Goal: Task Accomplishment & Management: Complete application form

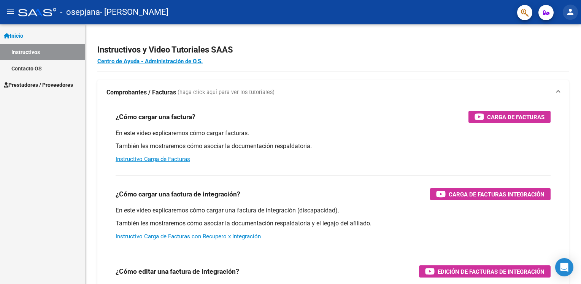
click at [568, 12] on mat-icon "person" at bounding box center [570, 11] width 9 height 9
click at [553, 50] on button "exit_to_app Salir" at bounding box center [554, 50] width 46 height 18
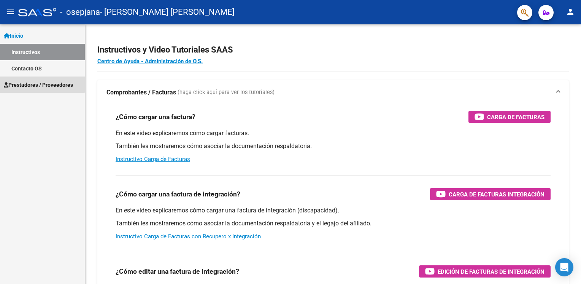
click at [24, 82] on span "Prestadores / Proveedores" at bounding box center [38, 85] width 69 height 8
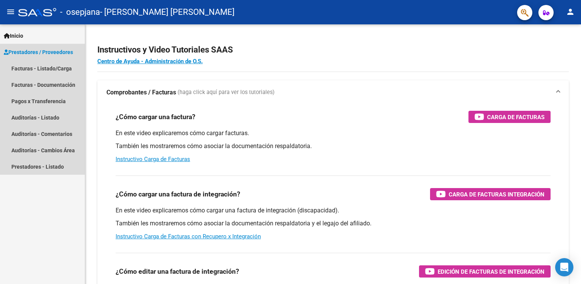
click at [52, 51] on span "Prestadores / Proveedores" at bounding box center [38, 52] width 69 height 8
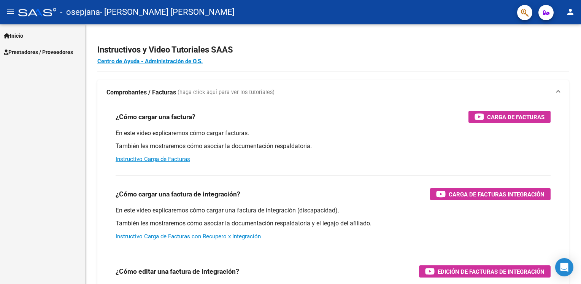
click at [33, 51] on span "Prestadores / Proveedores" at bounding box center [38, 52] width 69 height 8
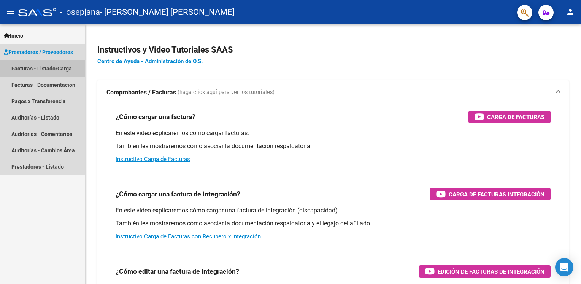
click at [42, 69] on link "Facturas - Listado/Carga" at bounding box center [42, 68] width 85 height 16
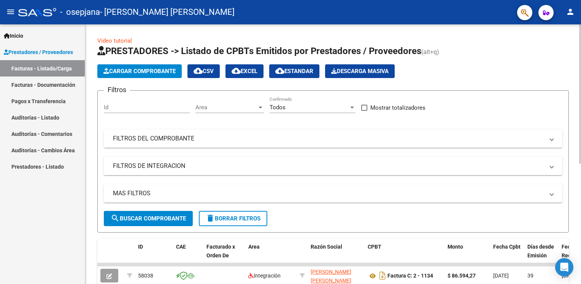
click at [159, 70] on span "Cargar Comprobante" at bounding box center [139, 71] width 72 height 7
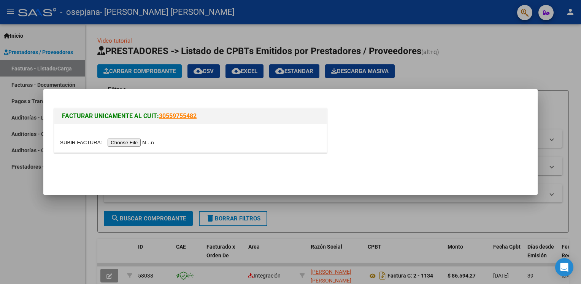
click at [126, 143] on input "file" at bounding box center [108, 142] width 96 height 8
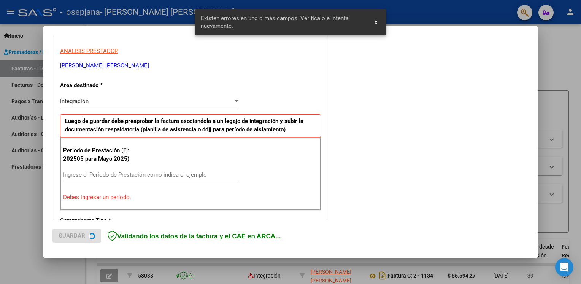
scroll to position [172, 0]
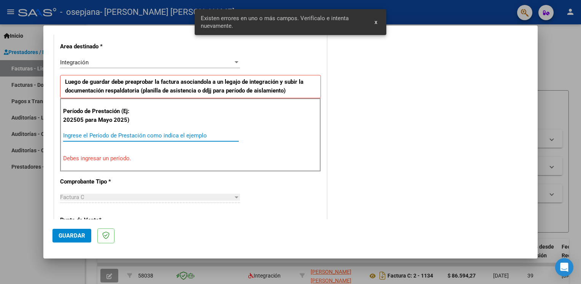
click at [88, 137] on input "Ingrese el Período de Prestación como indica el ejemplo" at bounding box center [151, 135] width 176 height 7
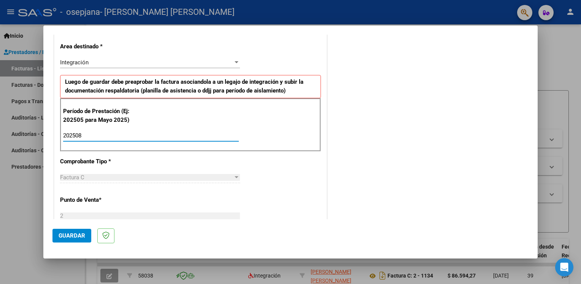
type input "202508"
click at [72, 234] on span "Guardar" at bounding box center [72, 235] width 27 height 7
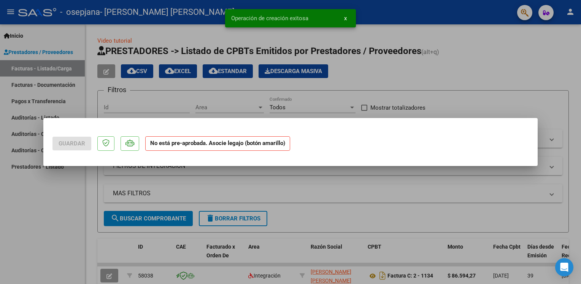
scroll to position [0, 0]
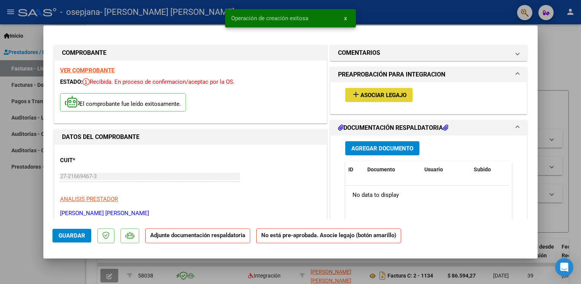
click at [370, 92] on span "Asociar Legajo" at bounding box center [383, 95] width 46 height 7
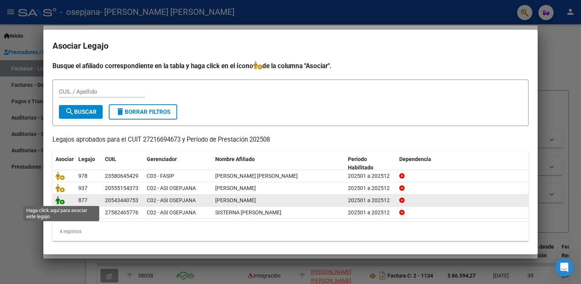
click at [61, 200] on icon at bounding box center [60, 200] width 9 height 8
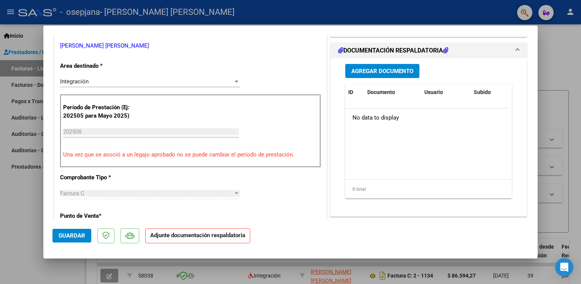
scroll to position [166, 0]
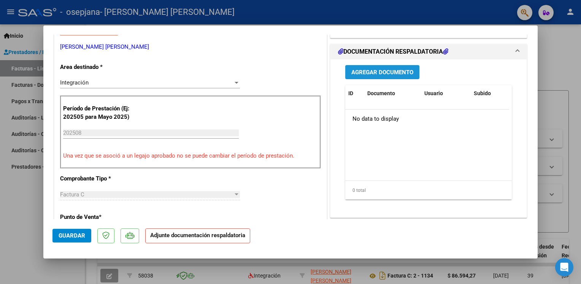
click at [392, 71] on span "Agregar Documento" at bounding box center [382, 72] width 62 height 7
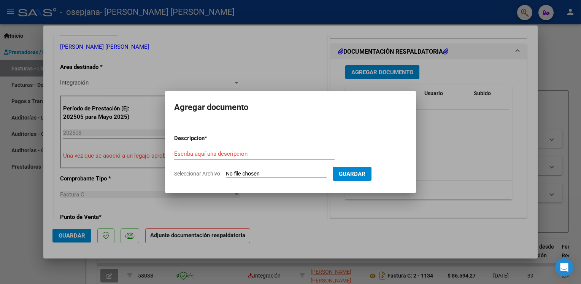
click at [195, 174] on span "Seleccionar Archivo" at bounding box center [197, 173] width 46 height 6
click at [226, 174] on input "Seleccionar Archivo" at bounding box center [276, 173] width 101 height 7
type input "C:\fakepath\planilla_Diaz,Santino_agosto_2025[1].pdf"
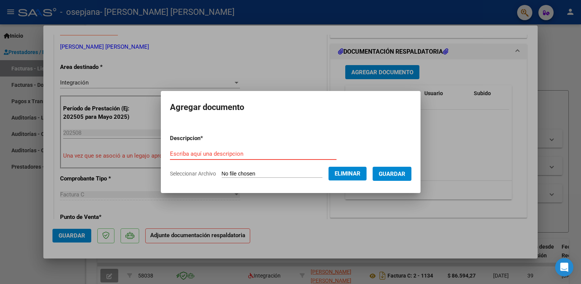
click at [213, 153] on input "Escriba aquí una descripcion" at bounding box center [253, 153] width 167 height 7
type input "asistencia"
click at [398, 173] on span "Guardar" at bounding box center [392, 173] width 27 height 7
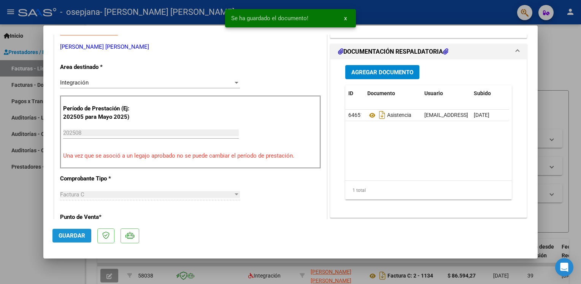
click at [70, 232] on span "Guardar" at bounding box center [72, 235] width 27 height 7
click at [40, 230] on div at bounding box center [290, 142] width 581 height 284
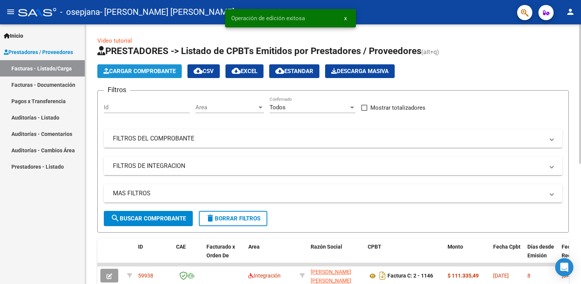
click at [144, 68] on span "Cargar Comprobante" at bounding box center [139, 71] width 72 height 7
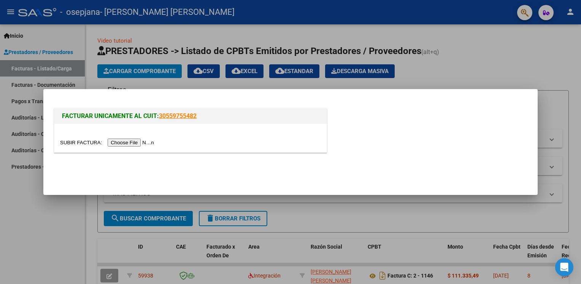
click at [123, 144] on input "file" at bounding box center [108, 142] width 96 height 8
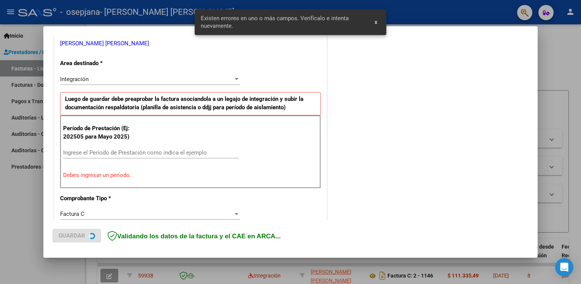
scroll to position [157, 0]
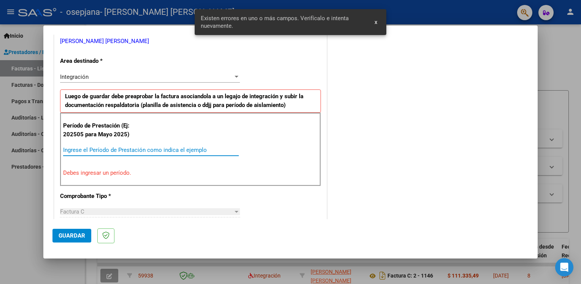
click at [114, 151] on input "Ingrese el Período de Prestación como indica el ejemplo" at bounding box center [151, 149] width 176 height 7
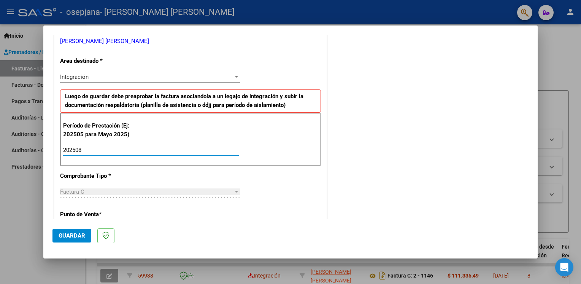
type input "202508"
click at [76, 233] on span "Guardar" at bounding box center [72, 235] width 27 height 7
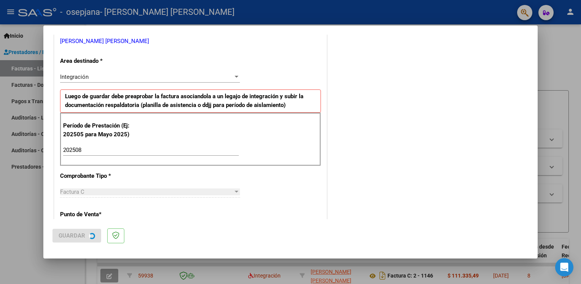
scroll to position [0, 0]
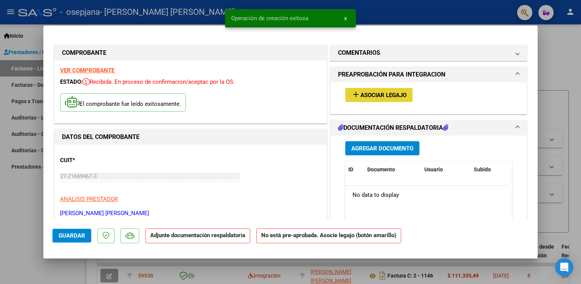
click at [382, 92] on span "Asociar Legajo" at bounding box center [383, 95] width 46 height 7
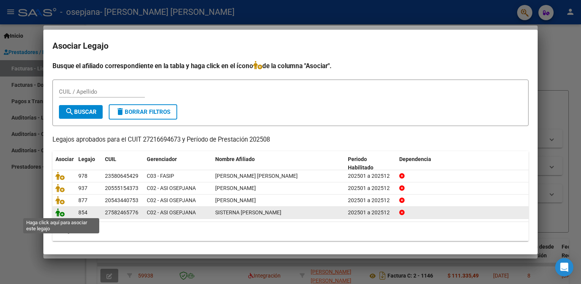
click at [59, 213] on icon at bounding box center [60, 212] width 9 height 8
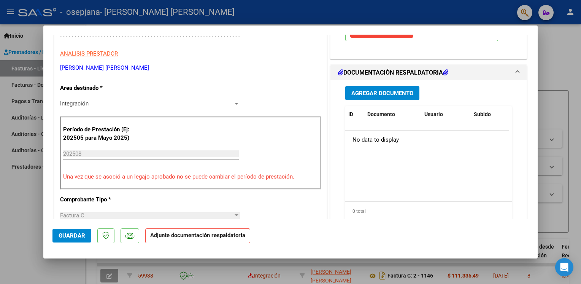
scroll to position [144, 0]
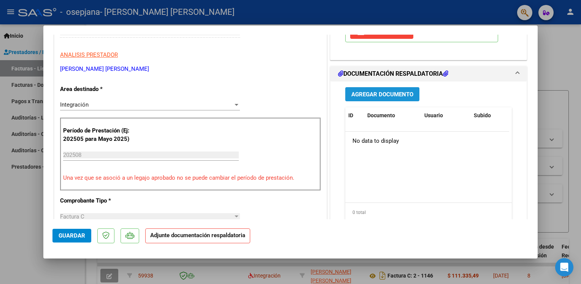
click at [397, 94] on span "Agregar Documento" at bounding box center [382, 94] width 62 height 7
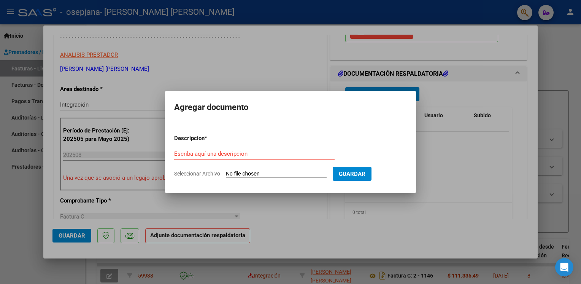
click at [201, 174] on span "Seleccionar Archivo" at bounding box center [197, 173] width 46 height 6
click at [226, 174] on input "Seleccionar Archivo" at bounding box center [276, 173] width 101 height 7
type input "C:\fakepath\planilla_de_Helena_,Kaplan_agosto_2025[1].pdf"
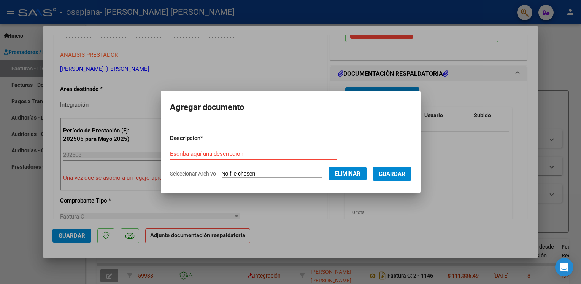
click at [219, 153] on input "Escriba aquí una descripcion" at bounding box center [253, 153] width 167 height 7
type input "asistencia"
click at [390, 171] on span "Guardar" at bounding box center [392, 173] width 27 height 7
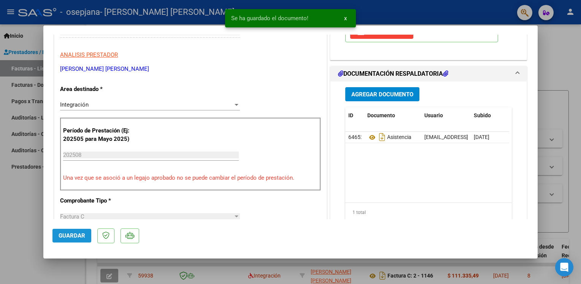
click at [75, 233] on span "Guardar" at bounding box center [72, 235] width 27 height 7
click at [25, 238] on div at bounding box center [290, 142] width 581 height 284
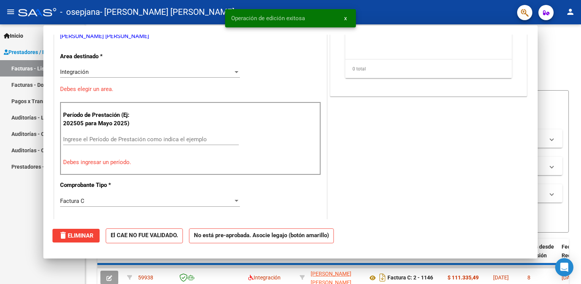
scroll to position [0, 0]
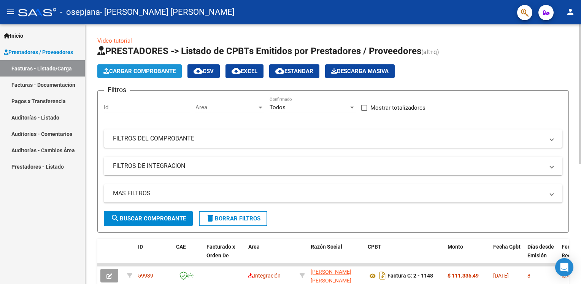
click at [128, 69] on span "Cargar Comprobante" at bounding box center [139, 71] width 72 height 7
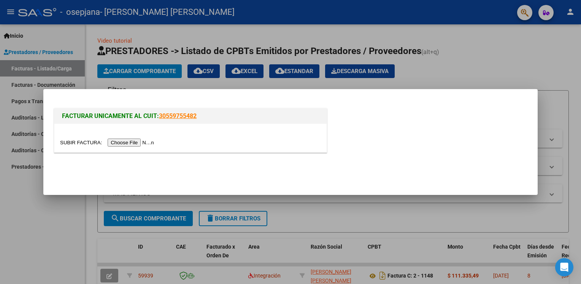
click at [121, 142] on input "file" at bounding box center [108, 142] width 96 height 8
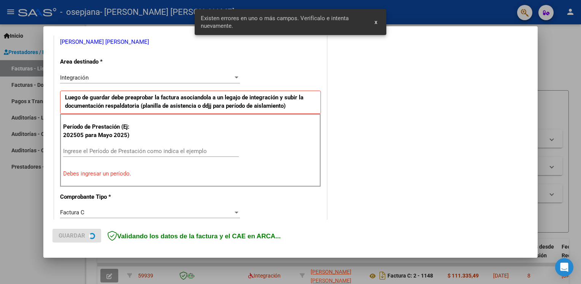
scroll to position [157, 0]
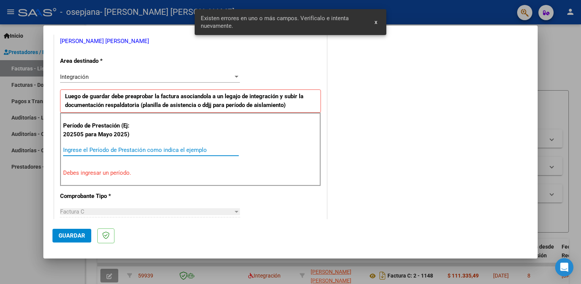
click at [102, 147] on input "Ingrese el Período de Prestación como indica el ejemplo" at bounding box center [151, 149] width 176 height 7
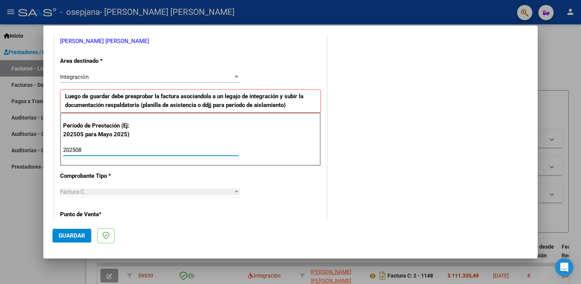
type input "202508"
click at [67, 236] on span "Guardar" at bounding box center [72, 235] width 27 height 7
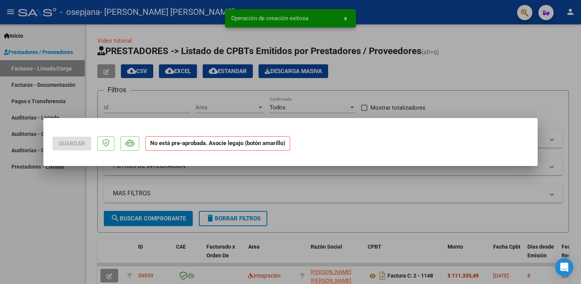
scroll to position [0, 0]
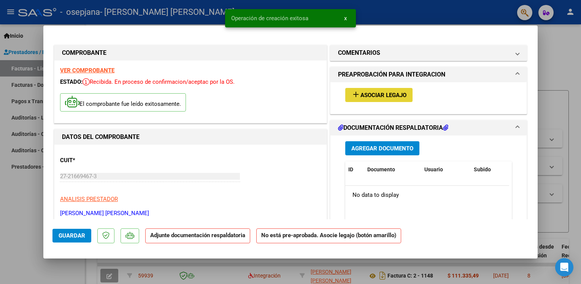
click at [380, 94] on span "Asociar Legajo" at bounding box center [383, 95] width 46 height 7
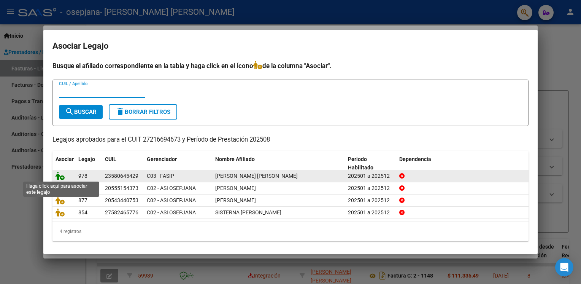
click at [59, 175] on icon at bounding box center [60, 175] width 9 height 8
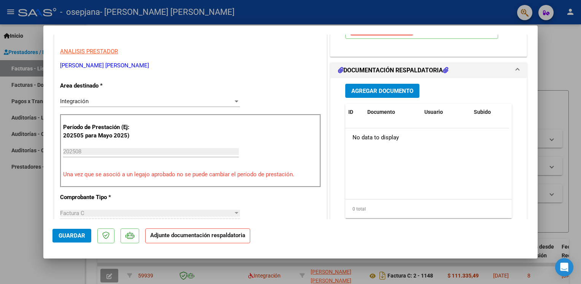
scroll to position [149, 0]
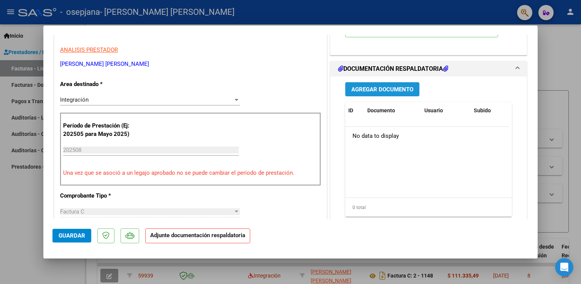
click at [383, 93] on span "Agregar Documento" at bounding box center [382, 89] width 62 height 7
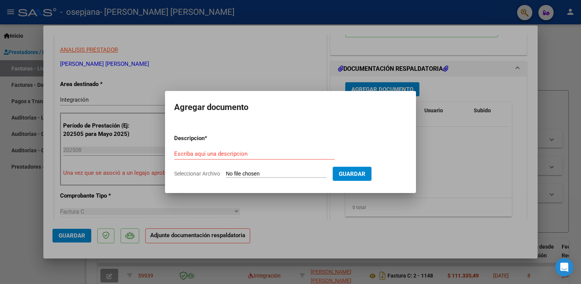
click at [186, 173] on span "Seleccionar Archivo" at bounding box center [197, 173] width 46 height 6
click at [226, 173] on input "Seleccionar Archivo" at bounding box center [276, 173] width 101 height 7
type input "C:\fakepath\planilla_de_Leon_Byron_,Aragón_Montes[1].pdf"
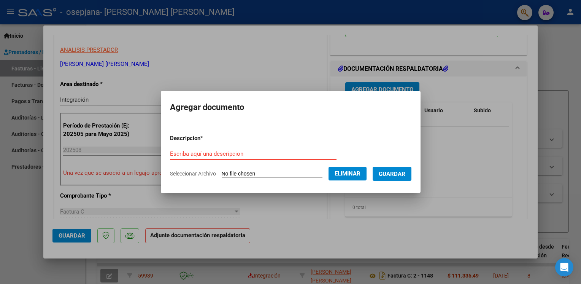
click at [184, 154] on input "Escriba aquí una descripcion" at bounding box center [253, 153] width 167 height 7
click at [184, 154] on input "a" at bounding box center [253, 153] width 167 height 7
type input "asistencia"
click at [388, 177] on span "Guardar" at bounding box center [392, 173] width 27 height 7
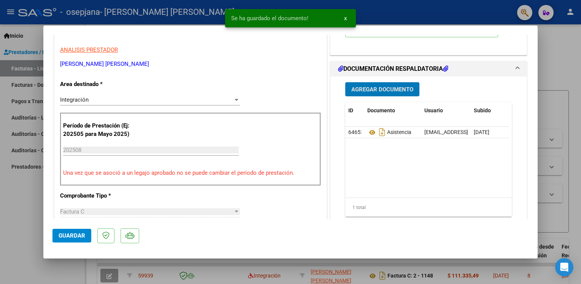
click at [76, 235] on span "Guardar" at bounding box center [72, 235] width 27 height 7
click at [29, 230] on div at bounding box center [290, 142] width 581 height 284
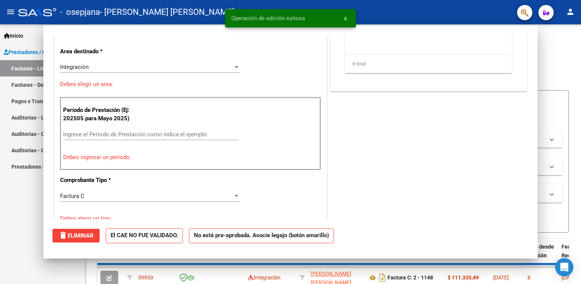
scroll to position [0, 0]
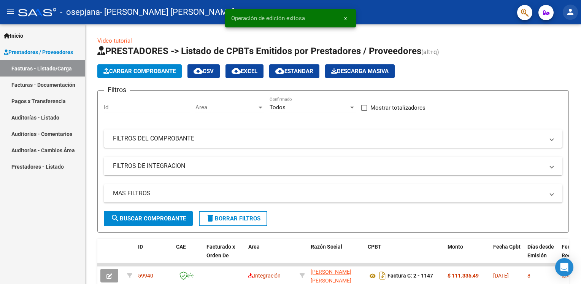
click at [568, 14] on mat-icon "person" at bounding box center [570, 11] width 9 height 9
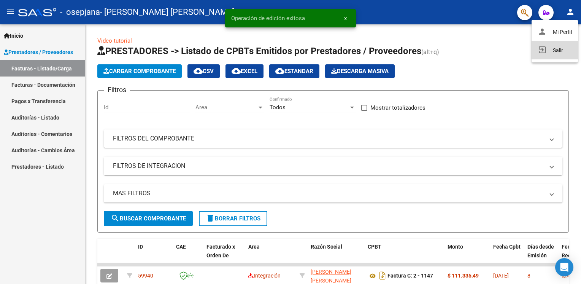
click at [552, 49] on button "exit_to_app Salir" at bounding box center [554, 50] width 46 height 18
